Goal: Complete application form

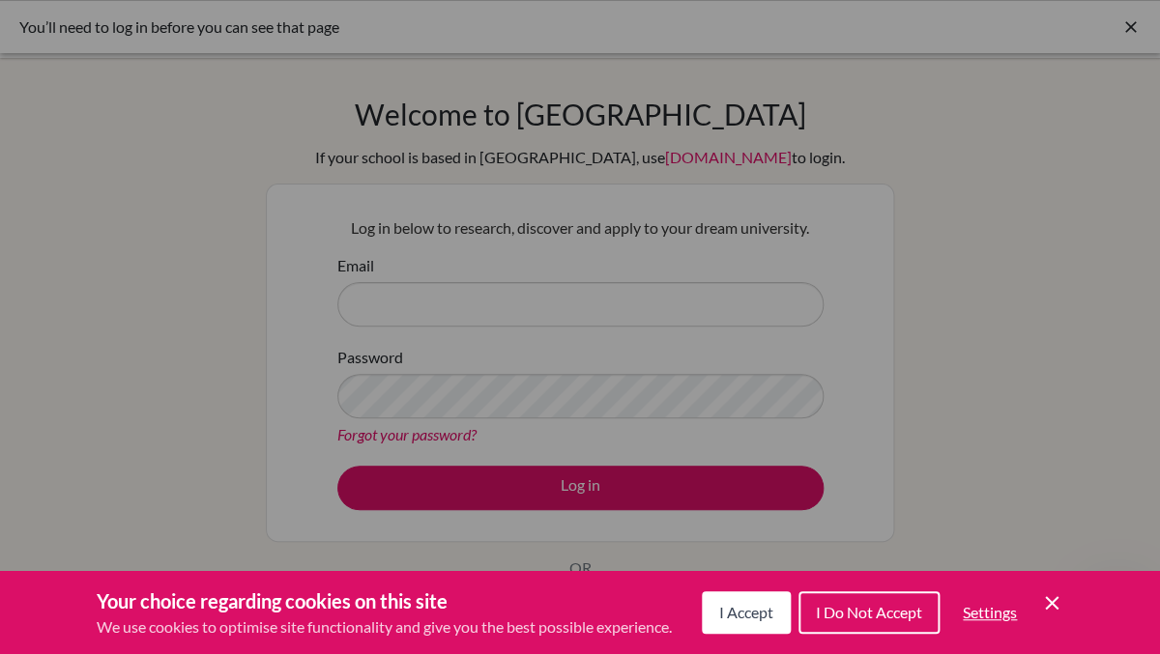
click at [1059, 602] on icon "Save and close" at bounding box center [1052, 603] width 14 height 14
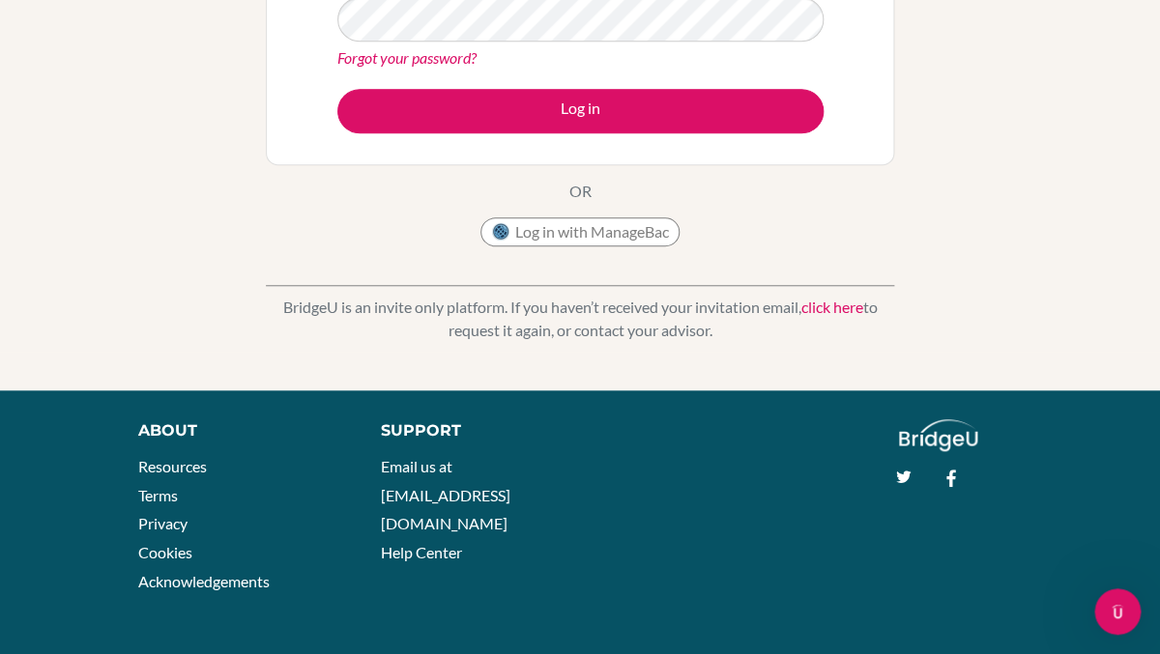
scroll to position [149, 0]
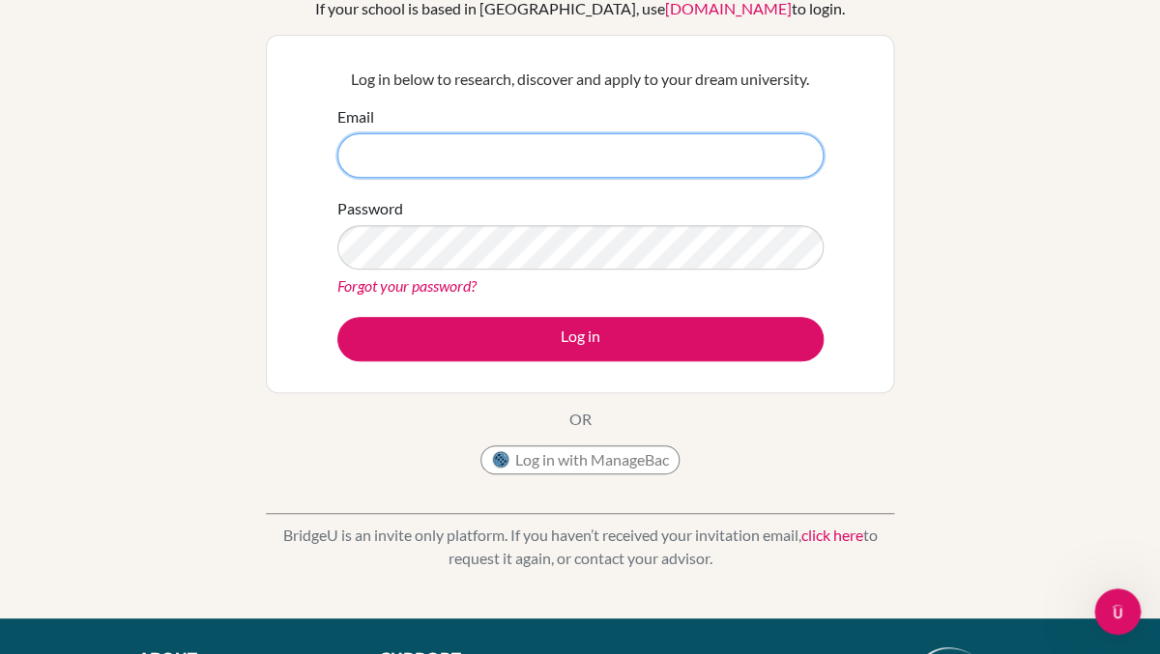
click at [421, 137] on input "Email" at bounding box center [580, 155] width 486 height 44
type input "chad.laroche@cds.ed.cr"
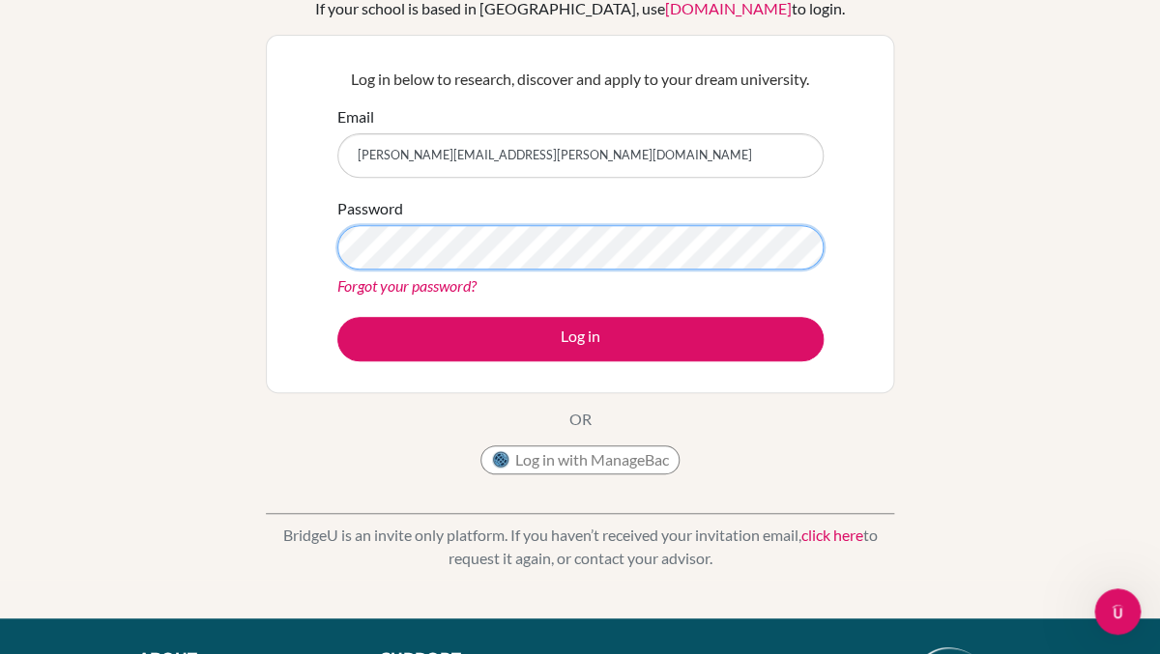
click at [337, 317] on button "Log in" at bounding box center [580, 339] width 486 height 44
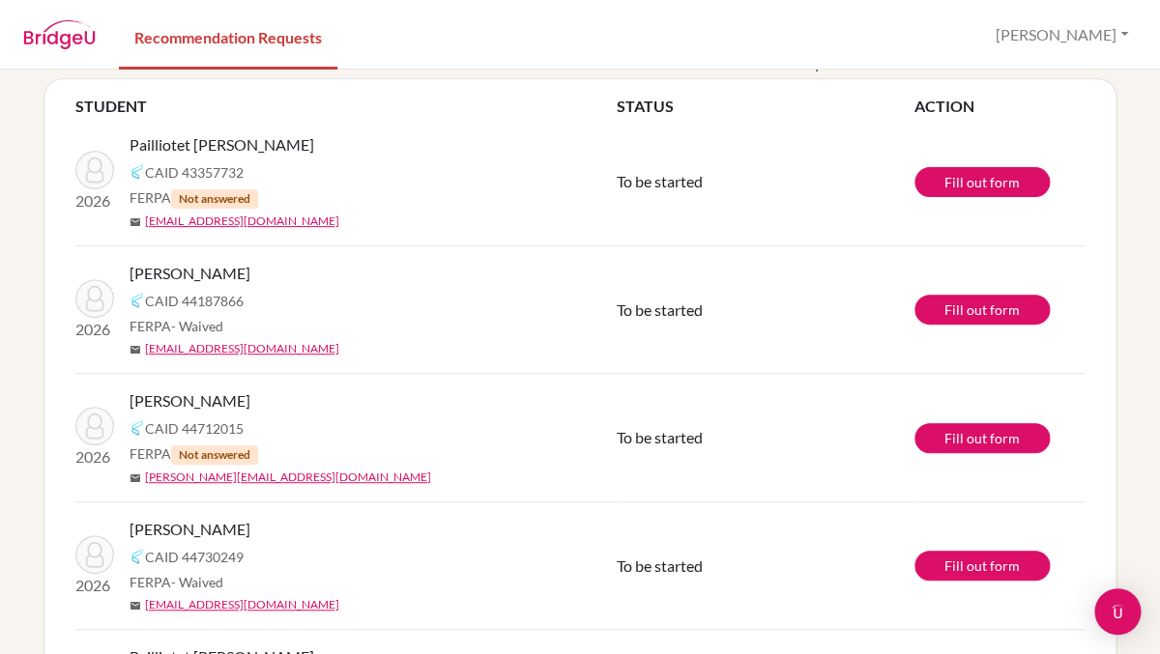
scroll to position [245, 0]
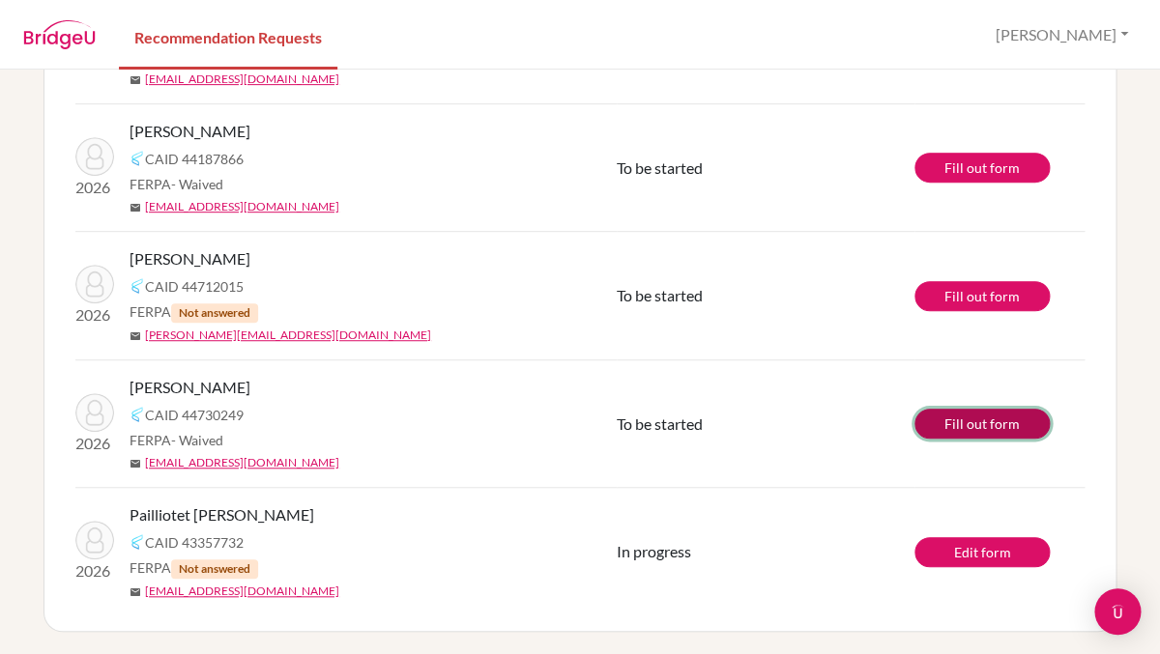
click at [915, 418] on link "Fill out form" at bounding box center [982, 424] width 135 height 30
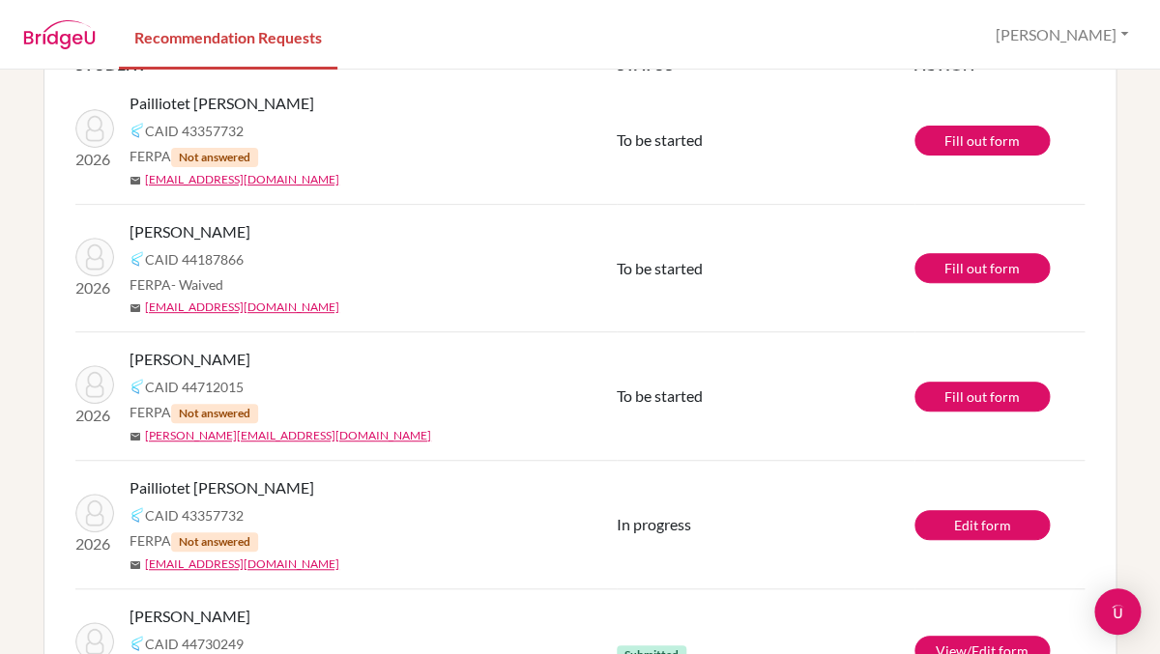
scroll to position [218, 0]
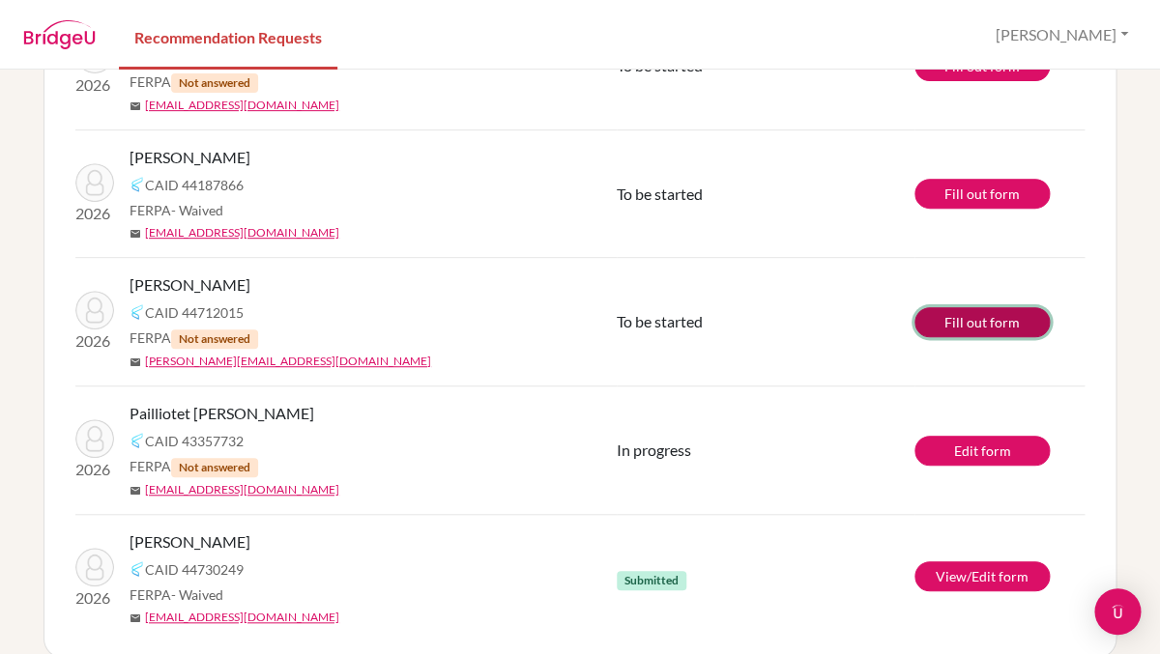
click at [915, 316] on link "Fill out form" at bounding box center [982, 322] width 135 height 30
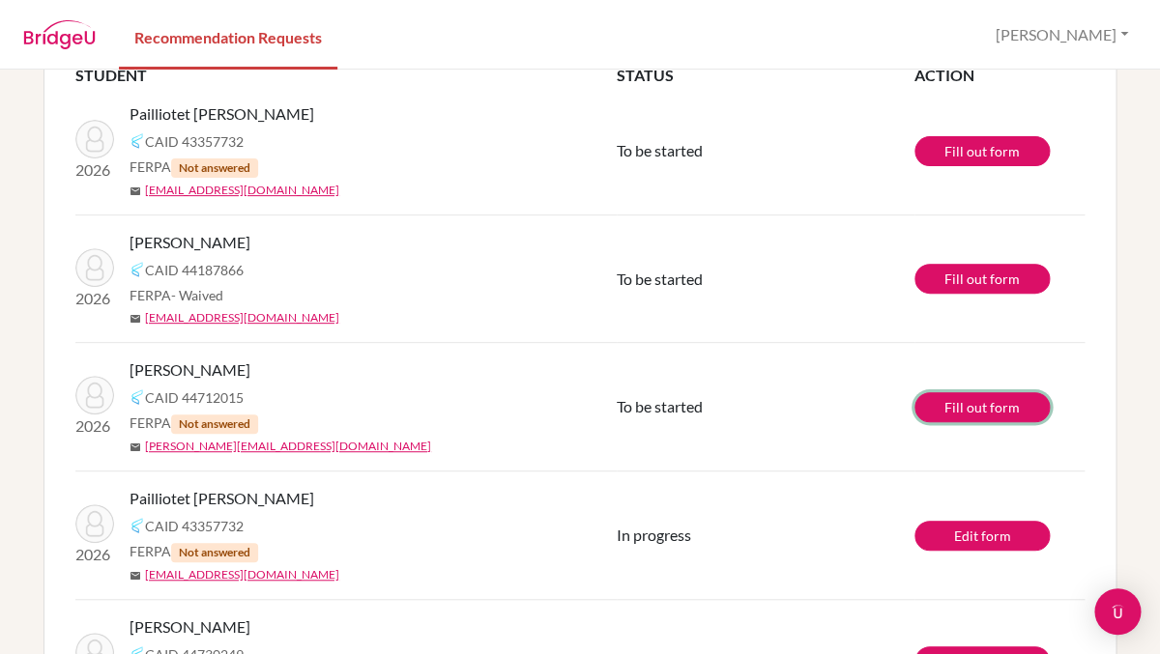
scroll to position [245, 0]
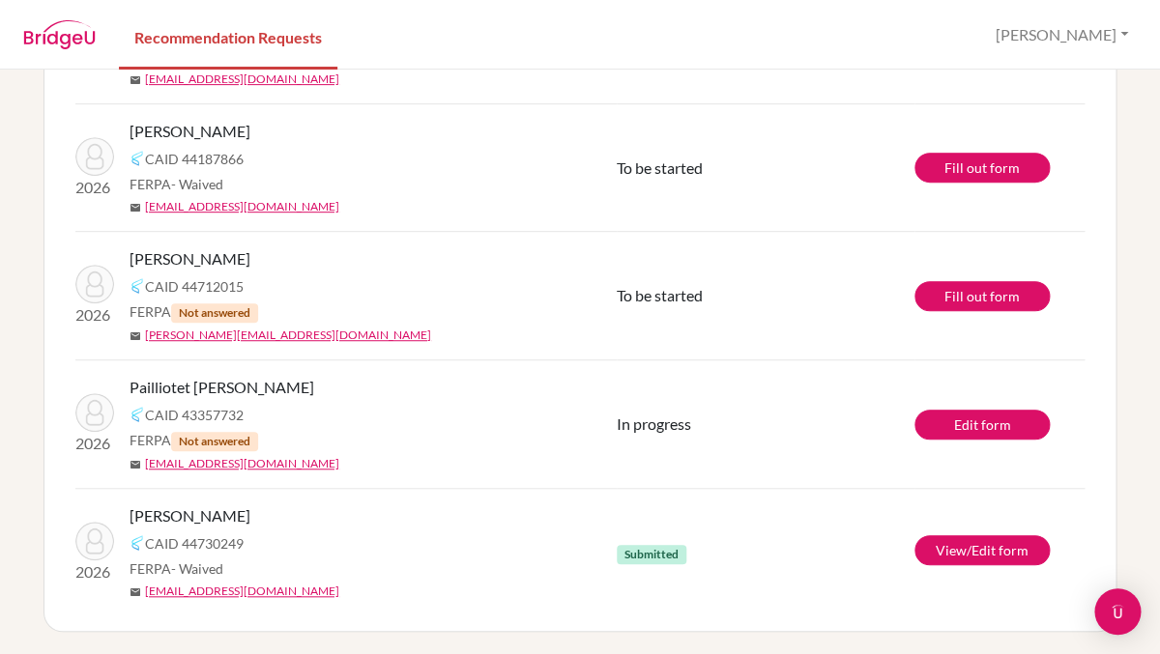
click at [507, 311] on div "FERPA Not answered" at bounding box center [381, 312] width 502 height 21
click at [915, 304] on link "Fill out form" at bounding box center [982, 296] width 135 height 30
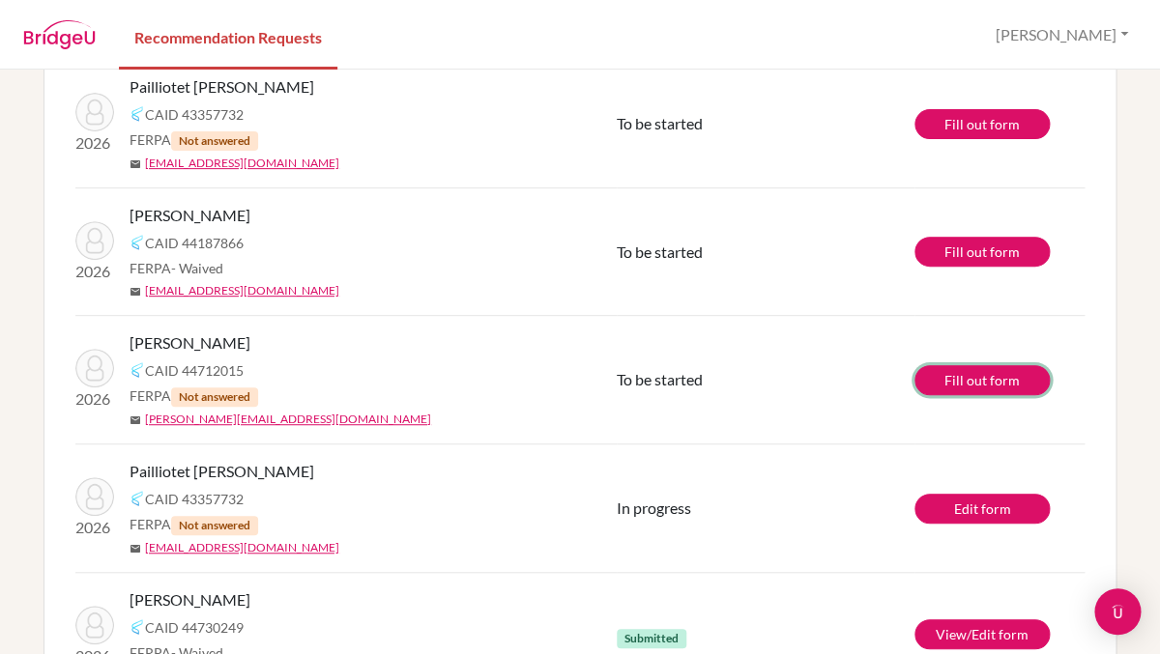
scroll to position [114, 0]
